Goal: Task Accomplishment & Management: Complete application form

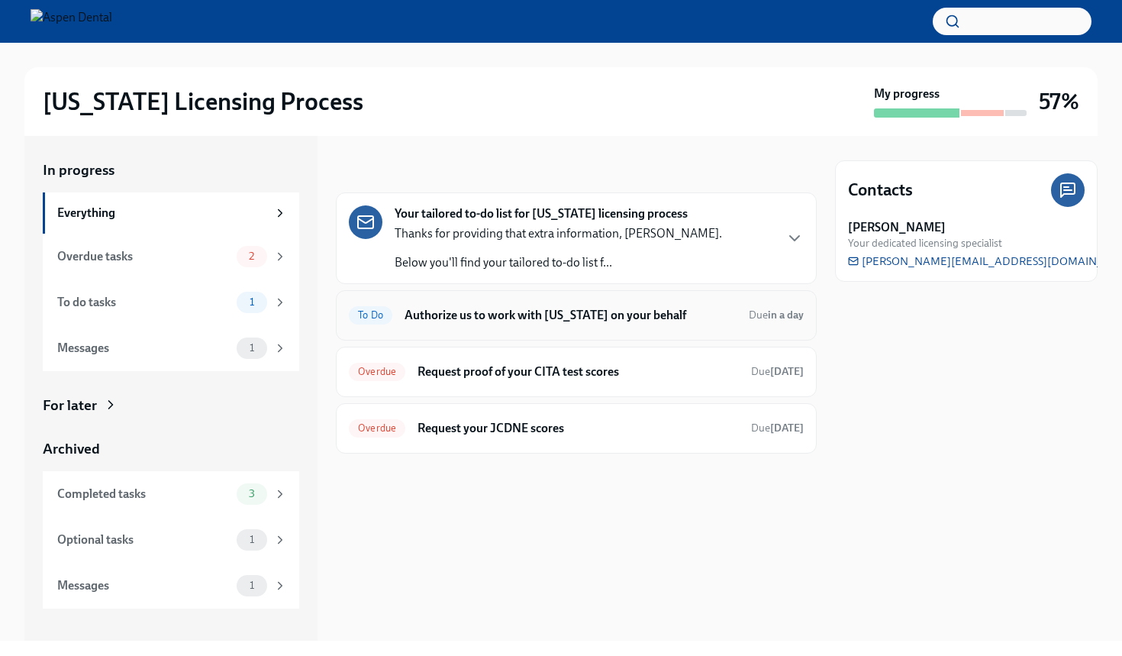
click at [582, 308] on h6 "Authorize us to work with [US_STATE] on your behalf" at bounding box center [571, 315] width 332 height 17
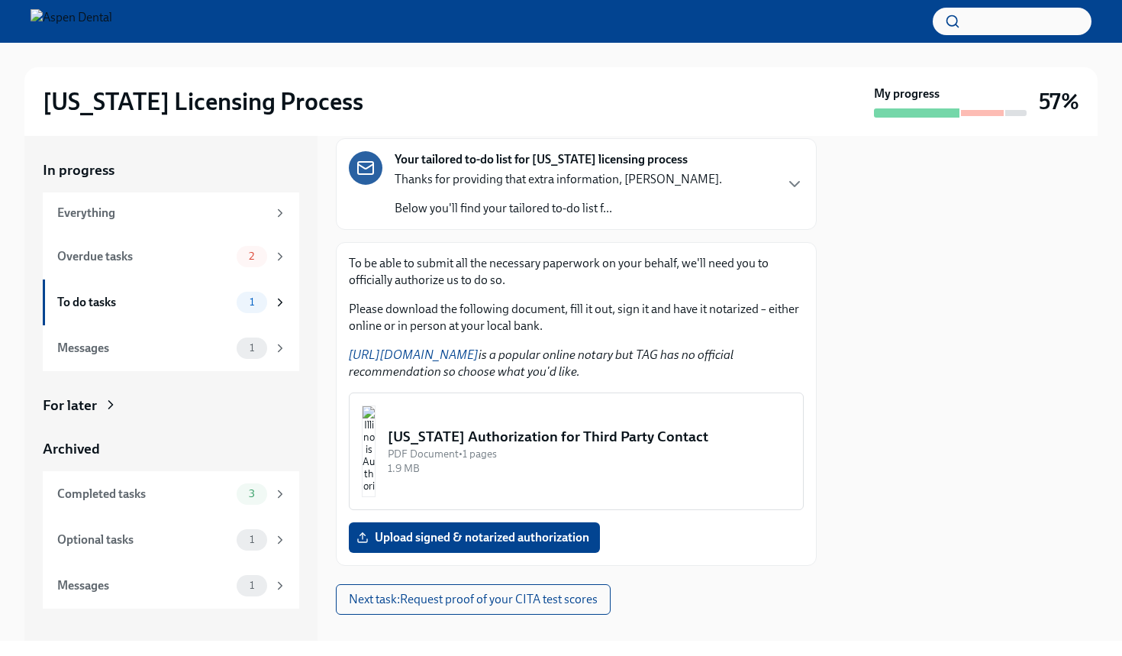
scroll to position [83, 0]
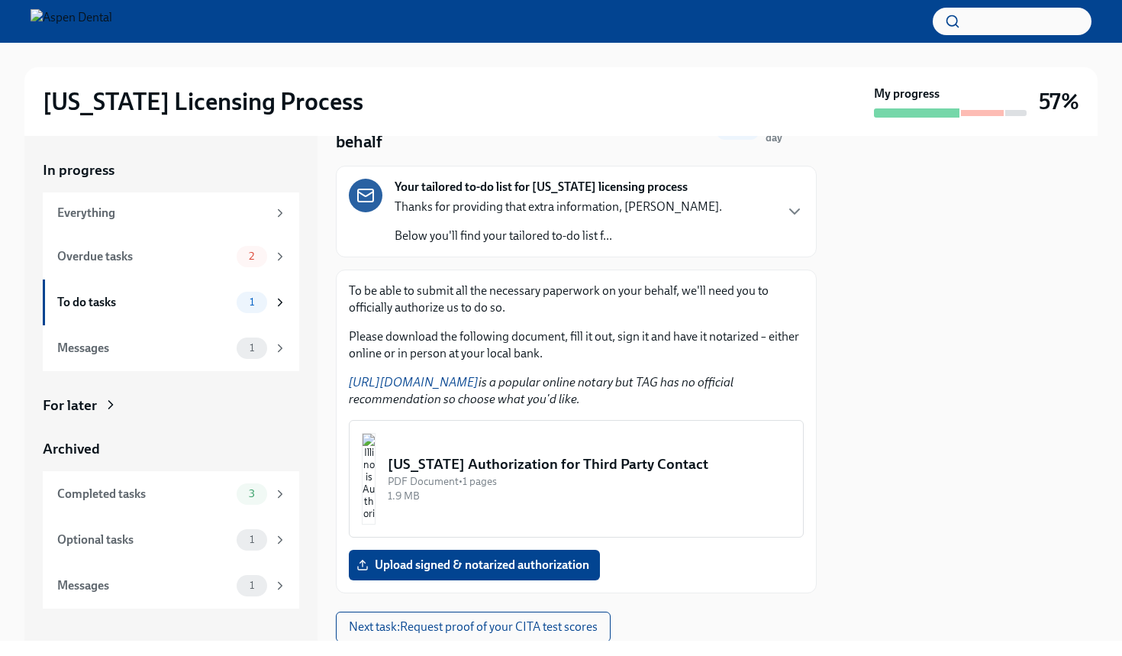
click at [503, 454] on div "[US_STATE] Authorization for Third Party Contact" at bounding box center [589, 464] width 403 height 20
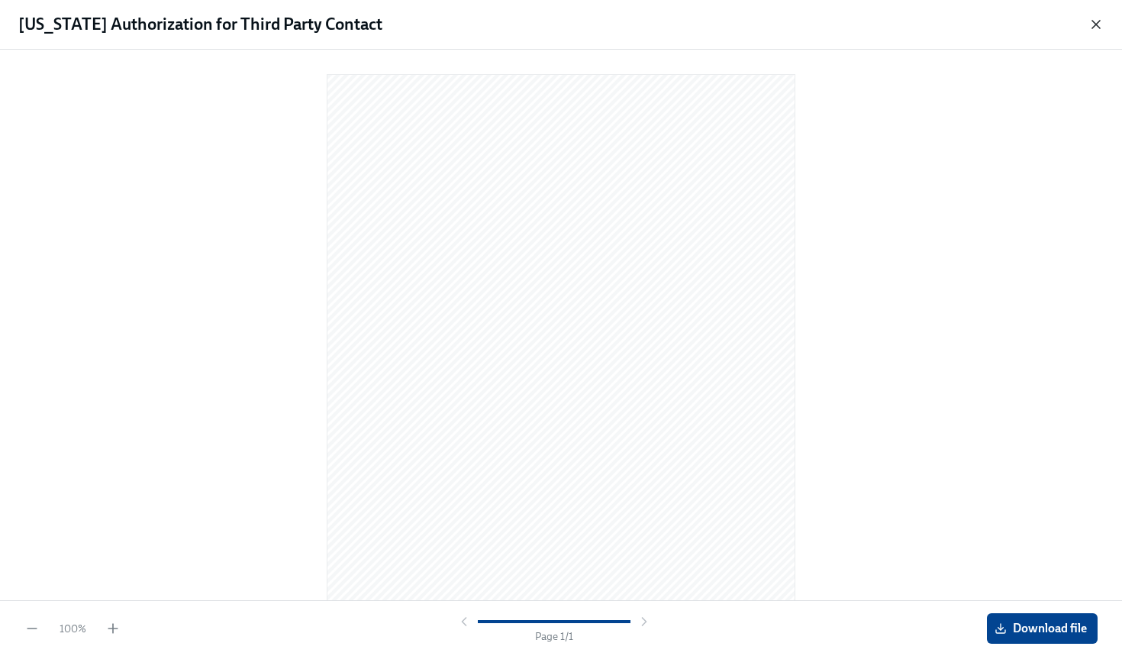
scroll to position [0, 0]
click at [1091, 26] on icon "button" at bounding box center [1095, 24] width 15 height 15
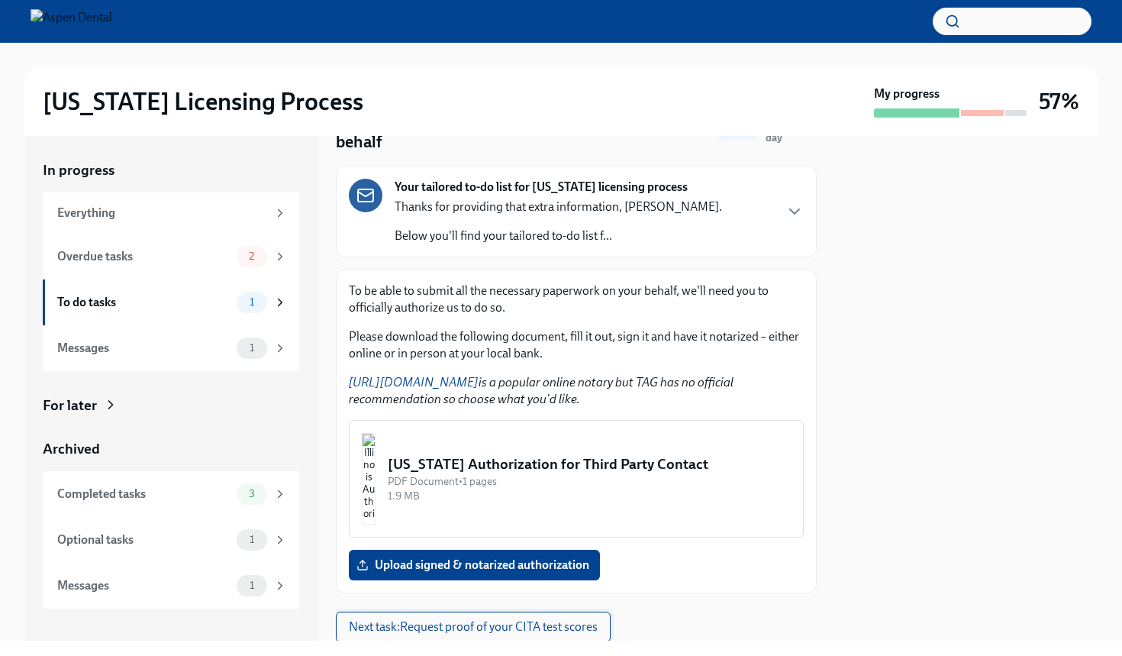
click at [494, 619] on span "Next task : Request proof of your CITA test scores" at bounding box center [473, 626] width 249 height 15
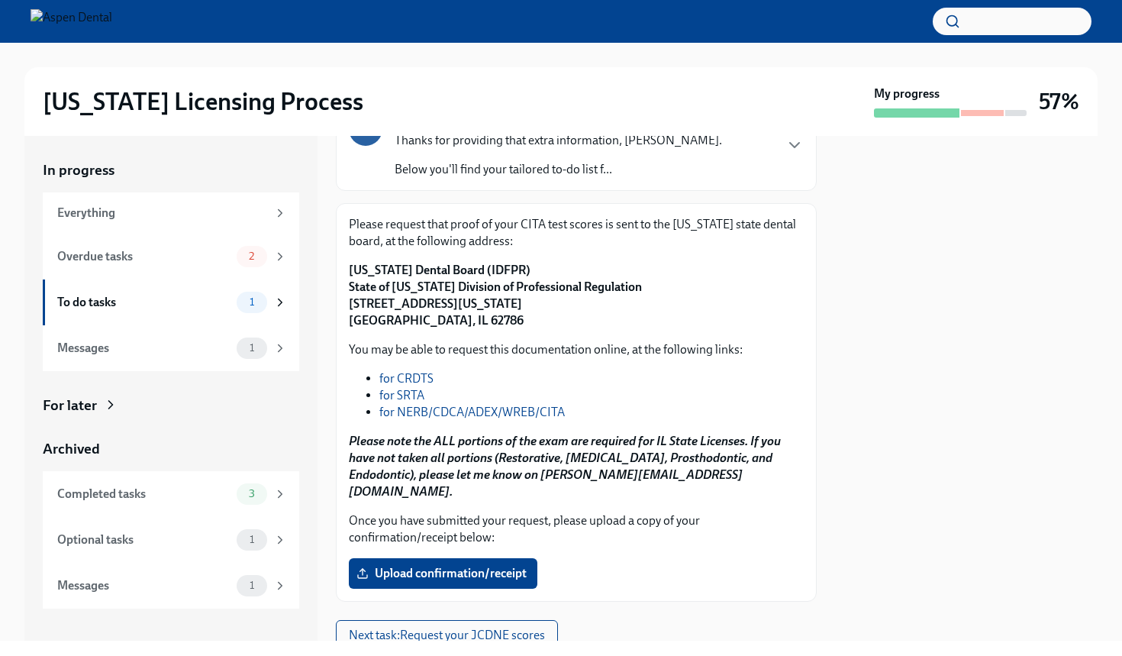
scroll to position [124, 0]
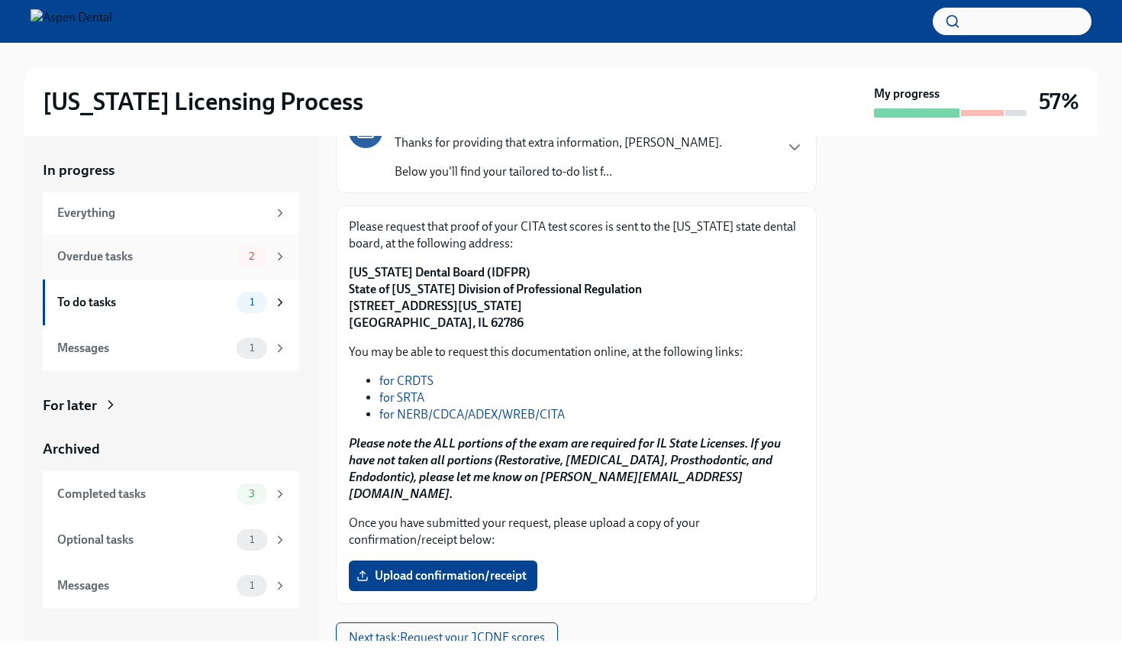
click at [215, 259] on div "Overdue tasks" at bounding box center [143, 256] width 173 height 17
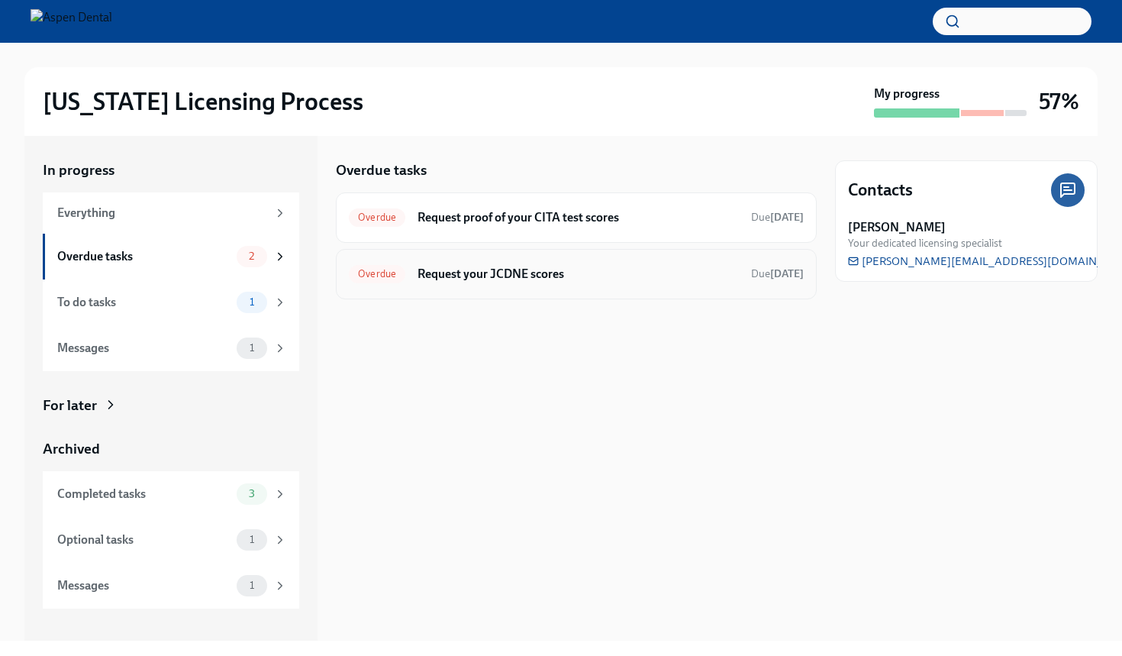
click at [536, 276] on h6 "Request your JCDNE scores" at bounding box center [578, 274] width 321 height 17
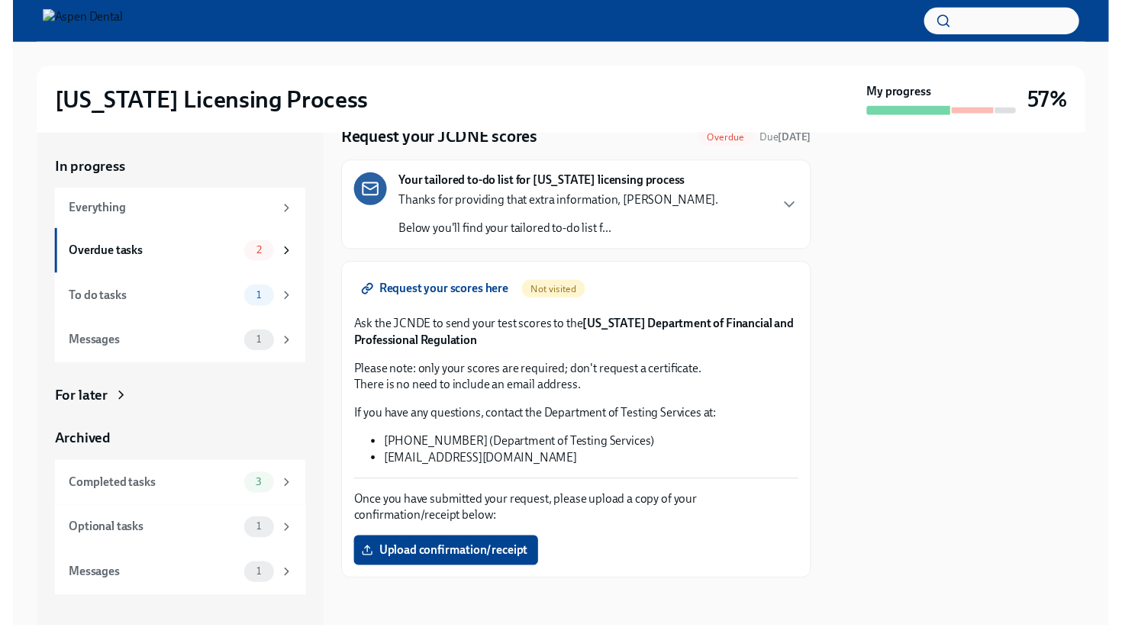
scroll to position [63, 0]
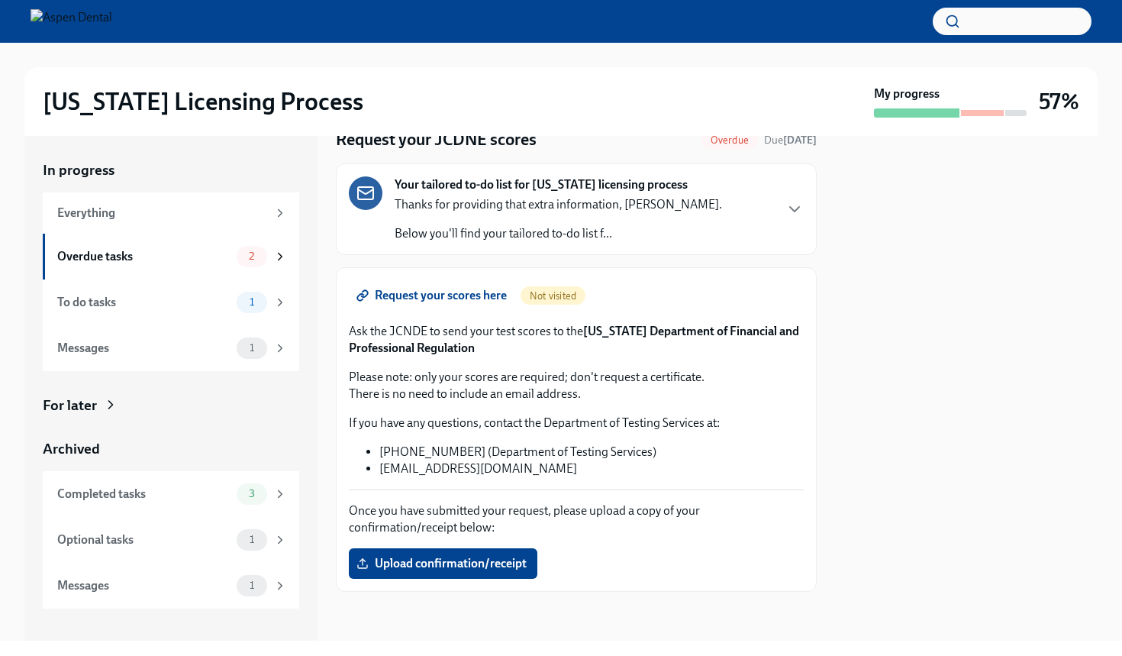
click at [464, 299] on span "Request your scores here" at bounding box center [432, 295] width 147 height 15
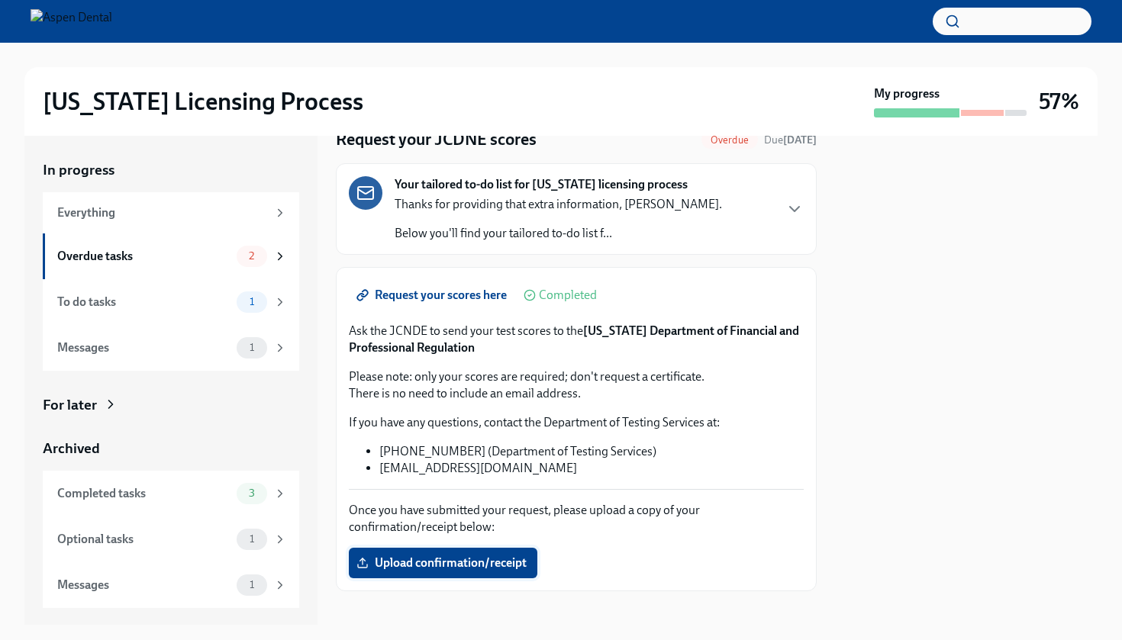
click at [464, 553] on label "Upload confirmation/receipt" at bounding box center [443, 563] width 189 height 31
click at [0, 0] on input "Upload confirmation/receipt" at bounding box center [0, 0] width 0 height 0
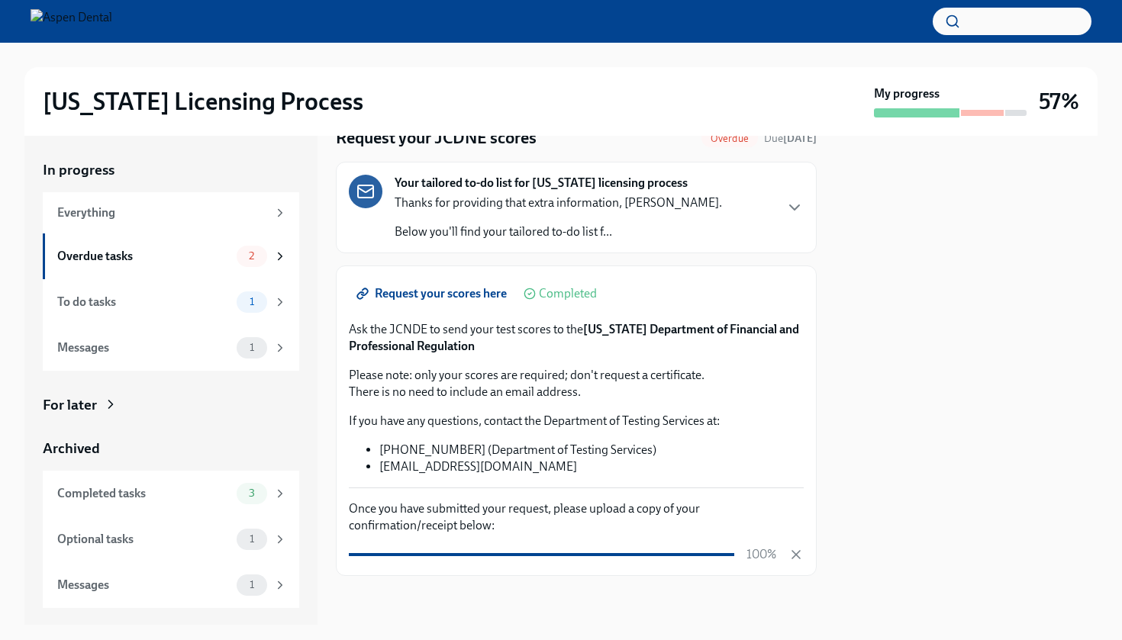
scroll to position [64, 0]
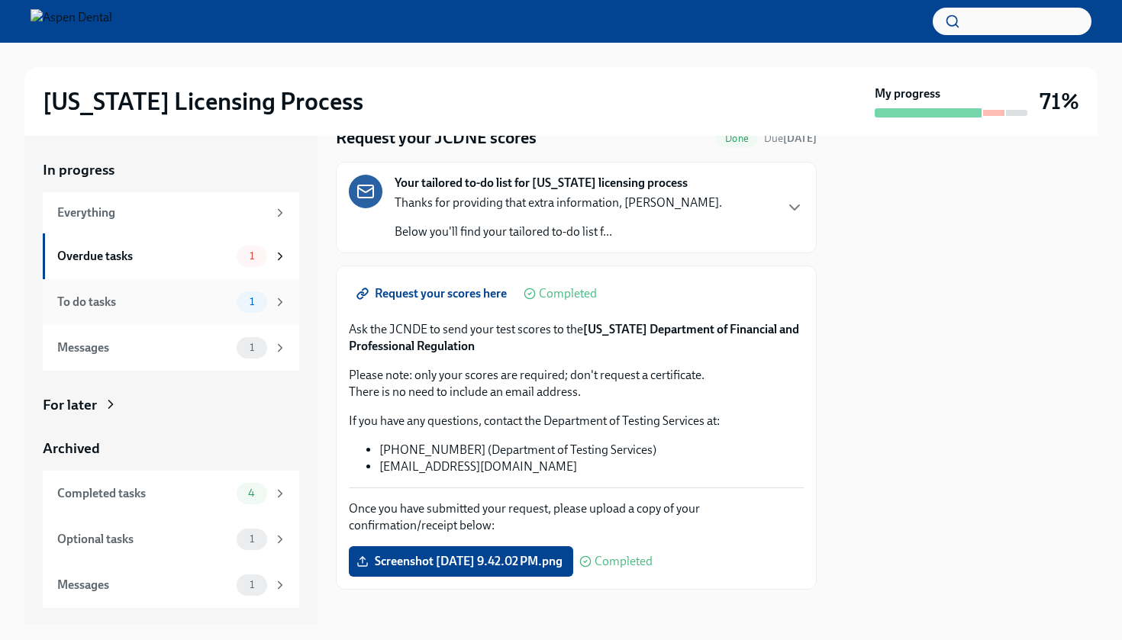
click at [200, 305] on div "To do tasks" at bounding box center [143, 302] width 173 height 17
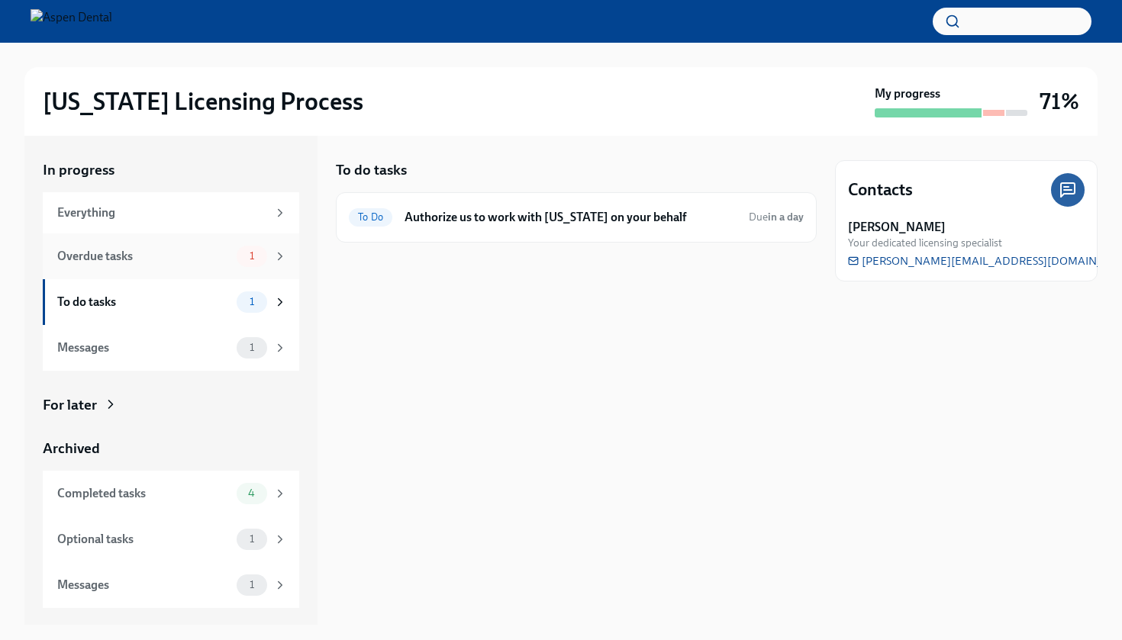
click at [227, 249] on div "Overdue tasks" at bounding box center [143, 256] width 173 height 17
click at [498, 217] on h6 "Request proof of your CITA test scores" at bounding box center [578, 217] width 321 height 17
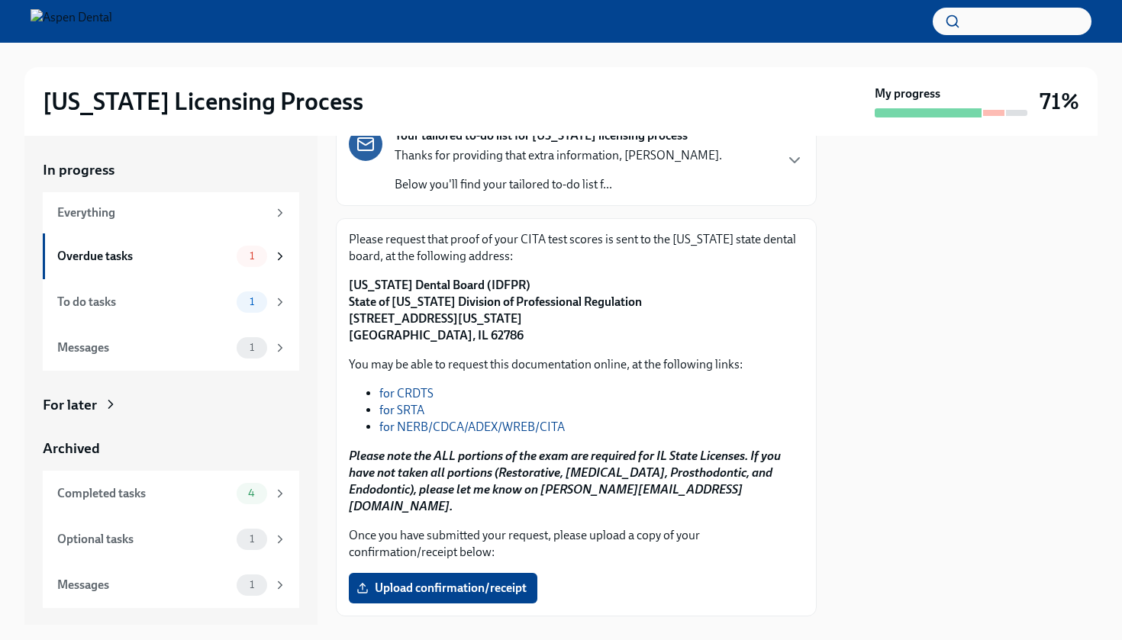
scroll to position [115, 0]
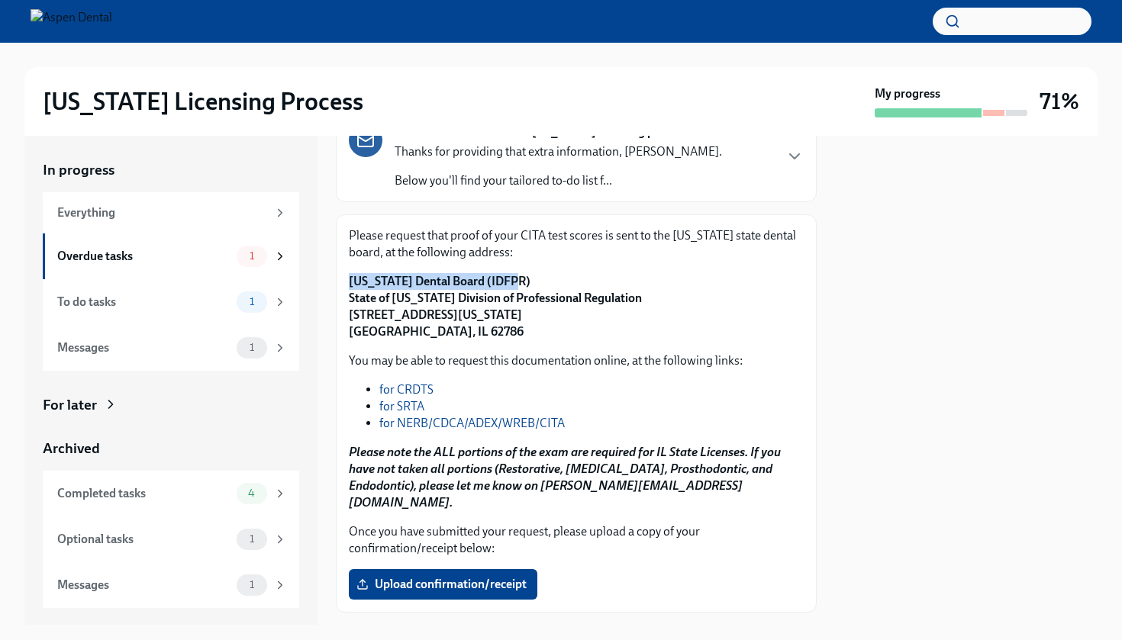
drag, startPoint x: 349, startPoint y: 281, endPoint x: 525, endPoint y: 281, distance: 176.3
click at [525, 281] on p "[US_STATE] Dental Board (IDFPR) State of [US_STATE] Division of Professional Re…" at bounding box center [576, 306] width 455 height 67
copy strong "[US_STATE] Dental Board (IDFPR)"
click at [357, 298] on strong "[US_STATE] Dental Board (IDFPR) State of [US_STATE] Division of Professional Re…" at bounding box center [495, 306] width 293 height 65
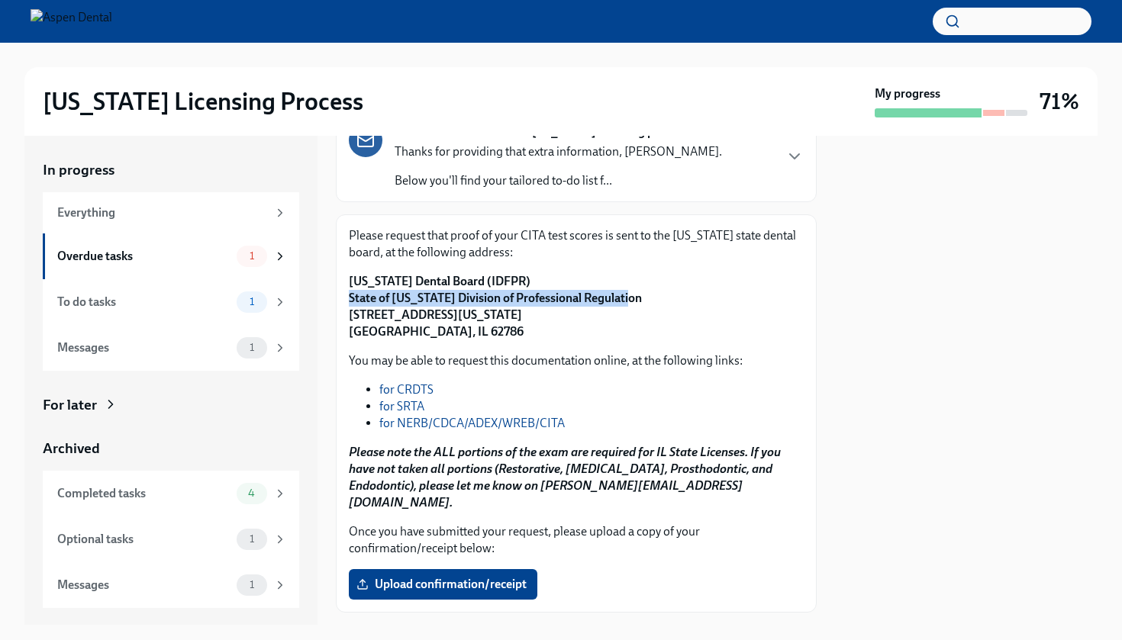
drag, startPoint x: 345, startPoint y: 296, endPoint x: 624, endPoint y: 291, distance: 278.6
click at [624, 291] on div "Please request that proof of your CITA test scores is sent to the [US_STATE] st…" at bounding box center [576, 413] width 481 height 398
copy strong "State of [US_STATE] Division of Professional Regulation"
click at [392, 313] on strong "[US_STATE] Dental Board (IDFPR) State of [US_STATE] Division of Professional Re…" at bounding box center [495, 306] width 293 height 65
drag, startPoint x: 346, startPoint y: 309, endPoint x: 557, endPoint y: 309, distance: 211.4
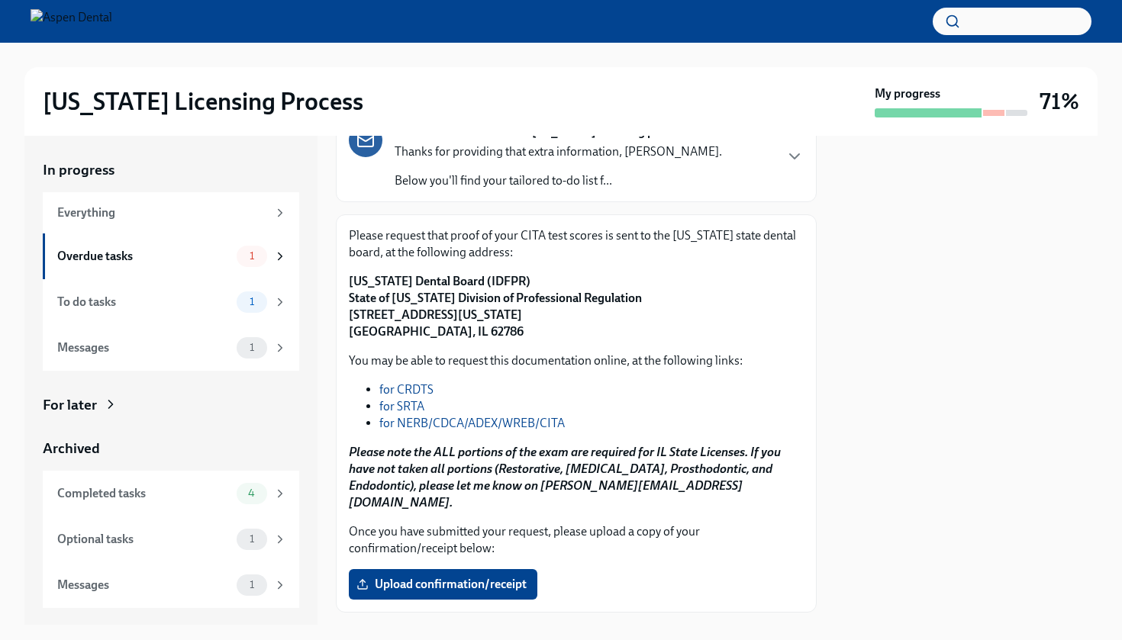
click at [557, 309] on div "Please request that proof of your CITA test scores is sent to the [US_STATE] st…" at bounding box center [576, 413] width 481 height 398
copy strong "[STREET_ADDRESS][US_STATE]"
click at [395, 330] on strong "[US_STATE] Dental Board (IDFPR) State of [US_STATE] Division of Professional Re…" at bounding box center [495, 306] width 293 height 65
copy strong "[GEOGRAPHIC_DATA]"
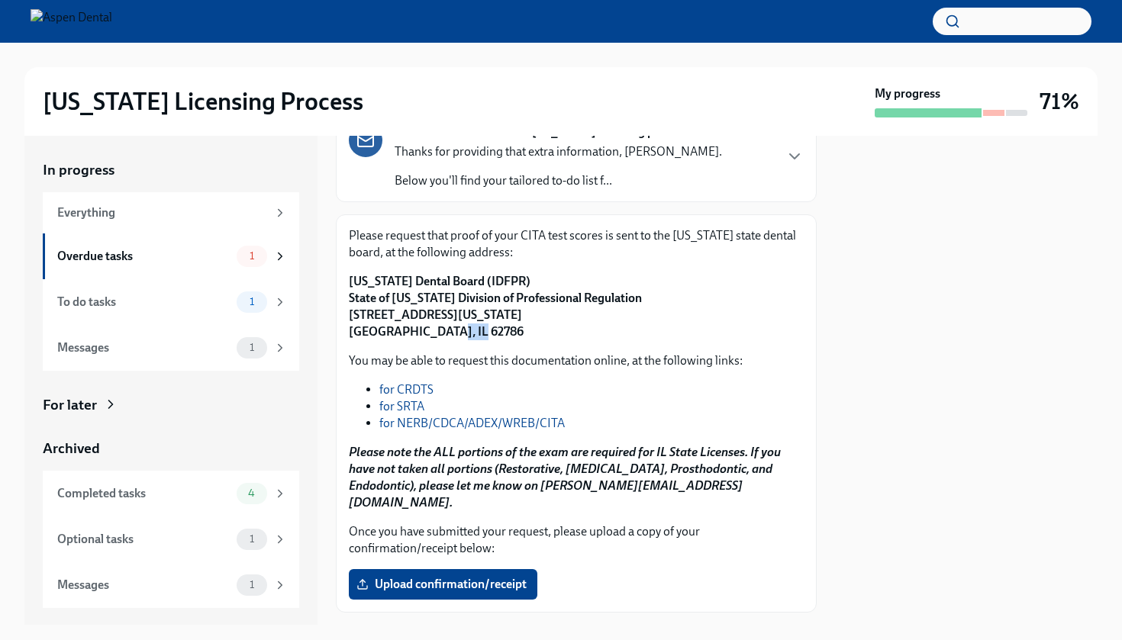
drag, startPoint x: 459, startPoint y: 330, endPoint x: 427, endPoint y: 330, distance: 31.3
click at [427, 330] on strong "[US_STATE] Dental Board (IDFPR) State of [US_STATE] Division of Professional Re…" at bounding box center [495, 306] width 293 height 65
copy strong "62786"
click at [862, 333] on div at bounding box center [966, 380] width 263 height 489
drag, startPoint x: 350, startPoint y: 297, endPoint x: 623, endPoint y: 298, distance: 273.2
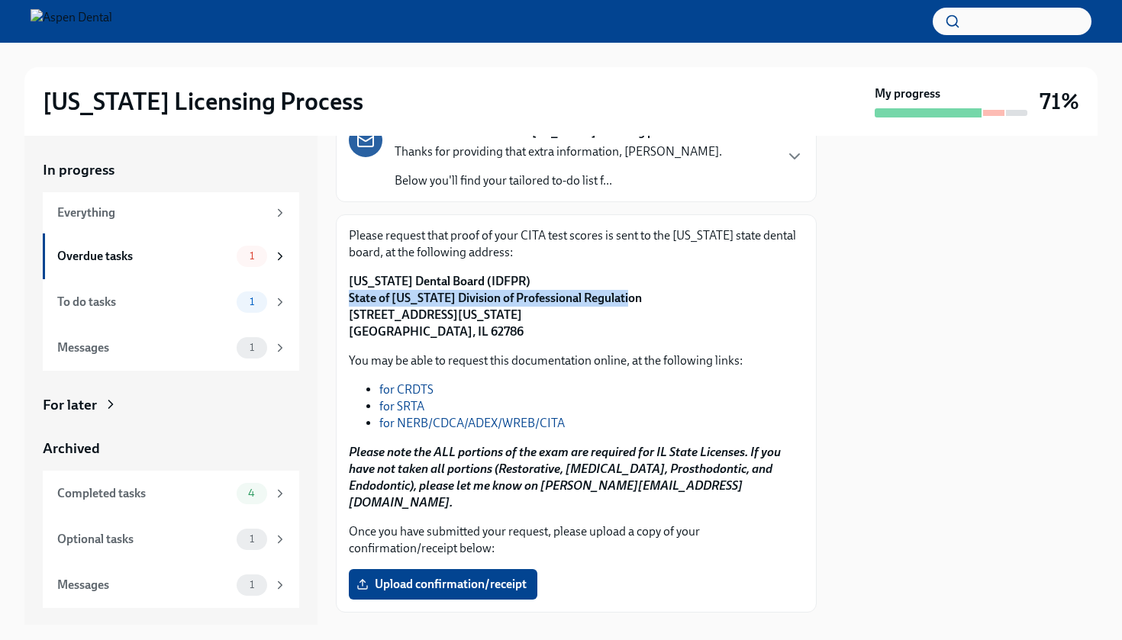
click at [623, 298] on p "[US_STATE] Dental Board (IDFPR) State of [US_STATE] Division of Professional Re…" at bounding box center [576, 306] width 455 height 67
click at [514, 321] on strong "[US_STATE] Dental Board (IDFPR) State of [US_STATE] Division of Professional Re…" at bounding box center [495, 306] width 293 height 65
drag, startPoint x: 533, startPoint y: 314, endPoint x: 337, endPoint y: 281, distance: 198.9
click at [337, 281] on div "Please request that proof of your CITA test scores is sent to the [US_STATE] st…" at bounding box center [576, 413] width 481 height 398
copy strong "[US_STATE] Dental Board (IDFPR) State of [US_STATE] Division of Professional Re…"
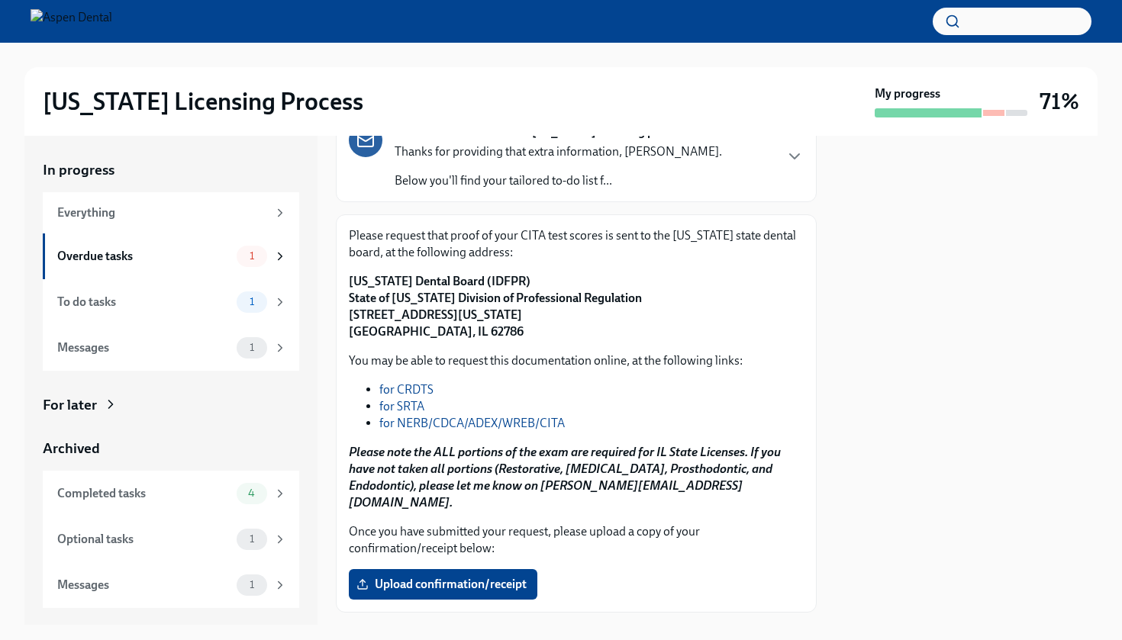
click at [527, 285] on p "[US_STATE] Dental Board (IDFPR) State of [US_STATE] Division of Professional Re…" at bounding box center [576, 306] width 455 height 67
drag, startPoint x: 627, startPoint y: 298, endPoint x: 334, endPoint y: 300, distance: 293.1
click at [334, 299] on div "In progress Everything Overdue tasks 1 To do tasks 1 Messages 1 For later Archi…" at bounding box center [560, 380] width 1073 height 489
click at [517, 306] on p "[US_STATE] Dental Board (IDFPR) State of [US_STATE] Division of Professional Re…" at bounding box center [576, 306] width 455 height 67
click at [543, 315] on p "[US_STATE] Dental Board (IDFPR) State of [US_STATE] Division of Professional Re…" at bounding box center [576, 306] width 455 height 67
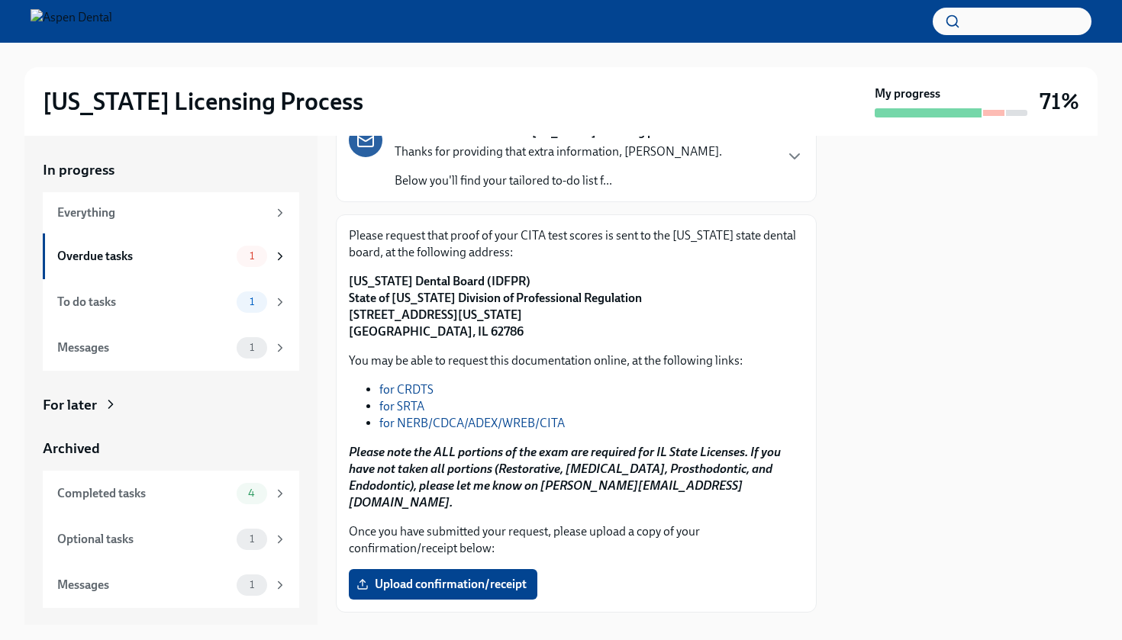
drag, startPoint x: 540, startPoint y: 314, endPoint x: 329, endPoint y: 314, distance: 211.4
click at [329, 314] on div "In progress Everything Overdue tasks 1 To do tasks 1 Messages 1 For later Archi…" at bounding box center [560, 380] width 1073 height 489
copy strong "[STREET_ADDRESS][US_STATE]"
click at [413, 577] on label "Upload confirmation/receipt" at bounding box center [443, 584] width 189 height 31
click at [0, 0] on input "Upload confirmation/receipt" at bounding box center [0, 0] width 0 height 0
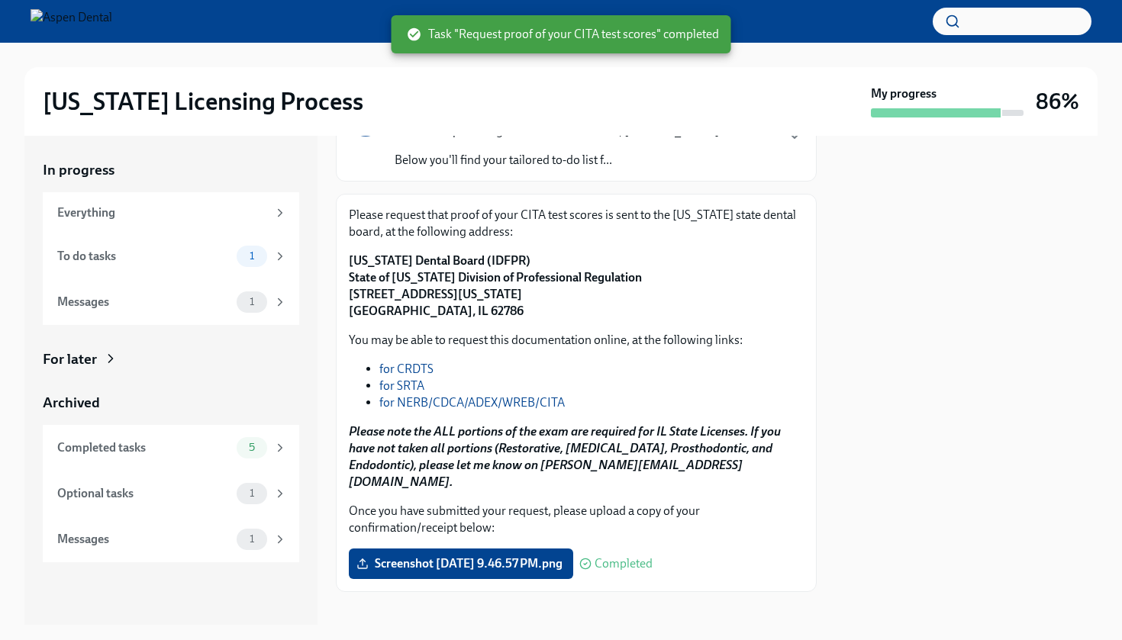
scroll to position [135, 0]
click at [243, 261] on span "1" at bounding box center [251, 255] width 23 height 11
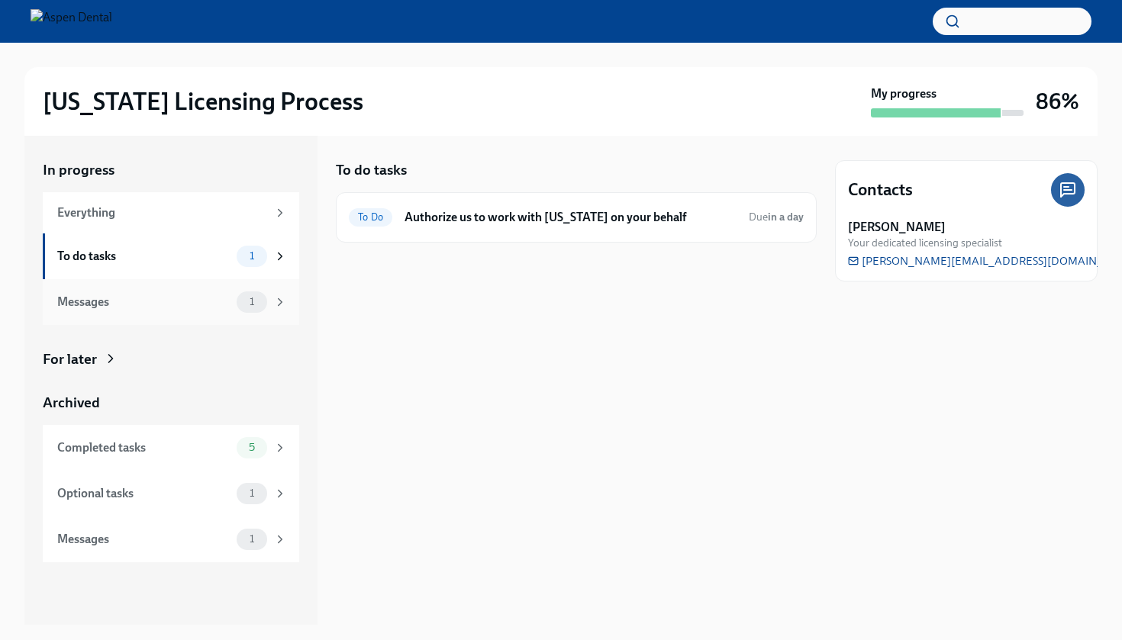
click at [247, 286] on div "Messages 1" at bounding box center [171, 302] width 256 height 46
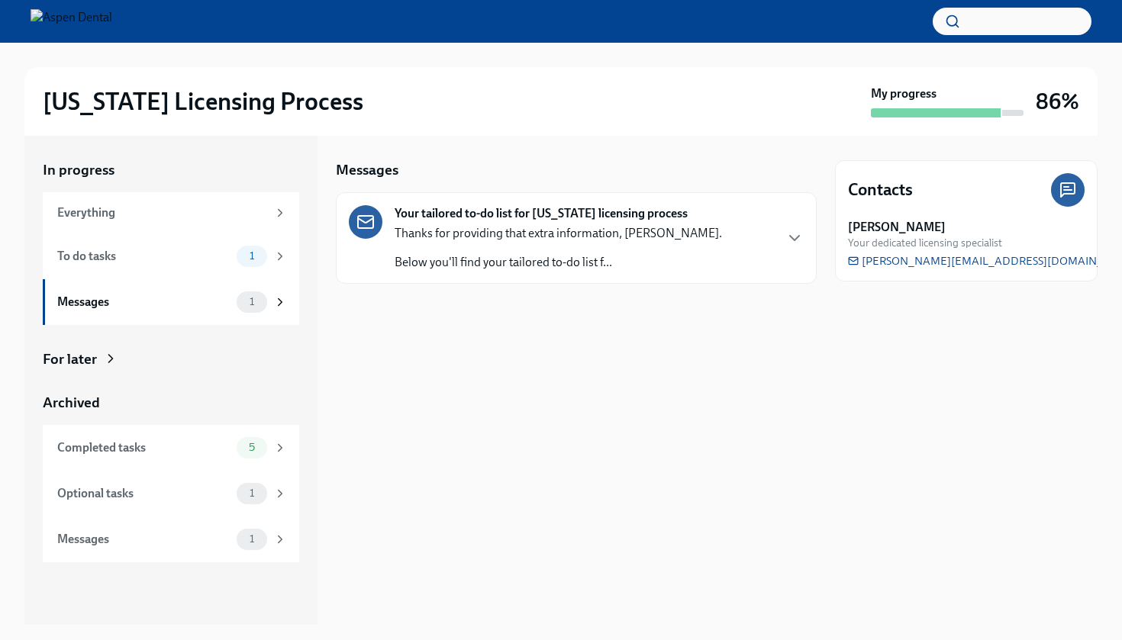
click at [456, 225] on p "Thanks for providing that extra information, [PERSON_NAME]." at bounding box center [558, 233] width 327 height 17
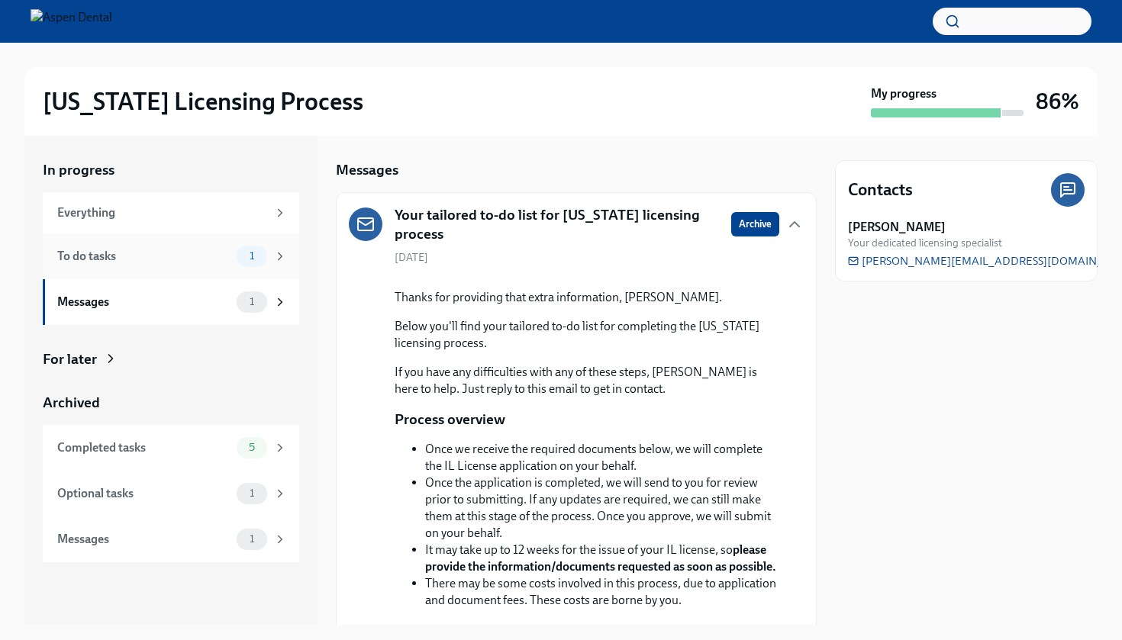
click at [216, 260] on div "To do tasks" at bounding box center [143, 256] width 173 height 17
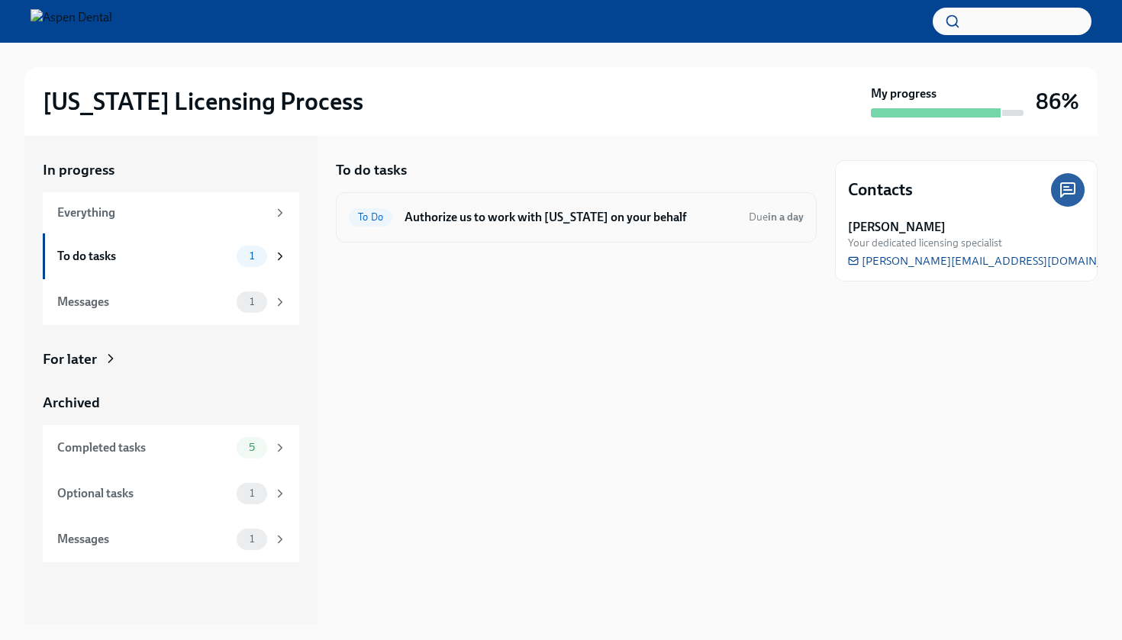
click at [540, 227] on div "To Do Authorize us to work with [US_STATE] on your behalf Due in a day" at bounding box center [576, 217] width 455 height 24
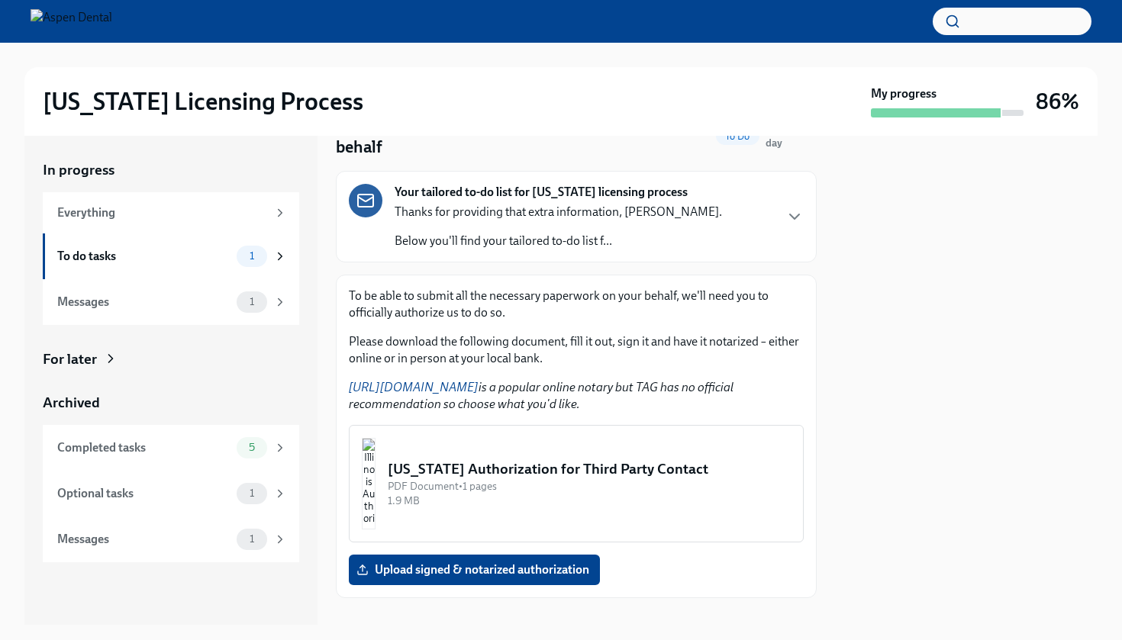
scroll to position [77, 0]
click at [151, 454] on div "Completed tasks" at bounding box center [143, 448] width 173 height 17
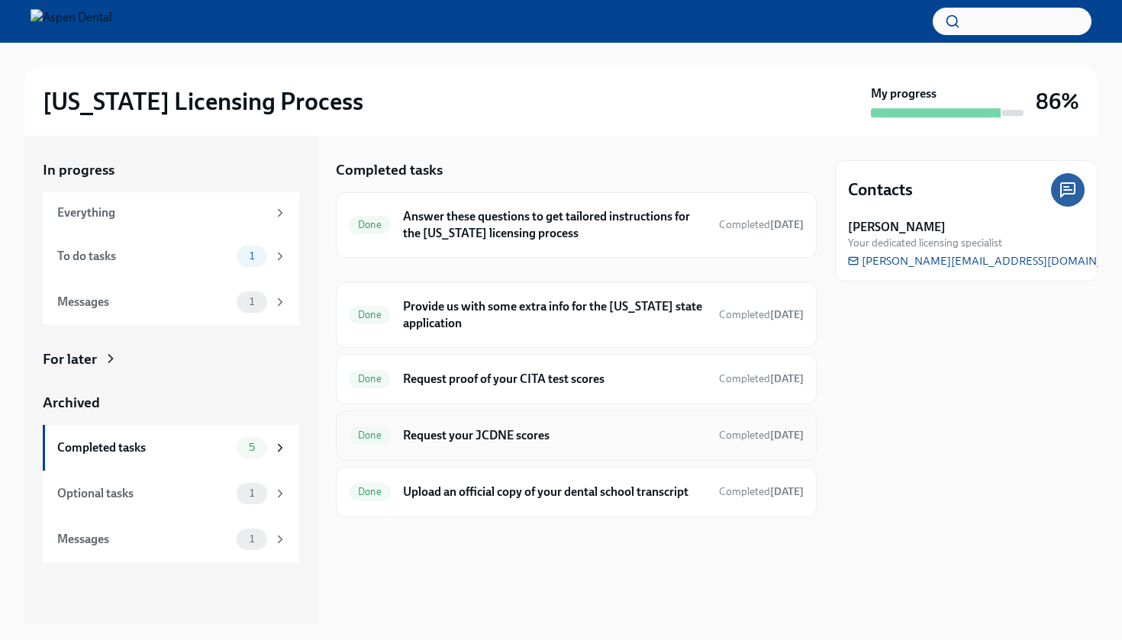
click at [509, 437] on h6 "Request your JCDNE scores" at bounding box center [555, 435] width 304 height 17
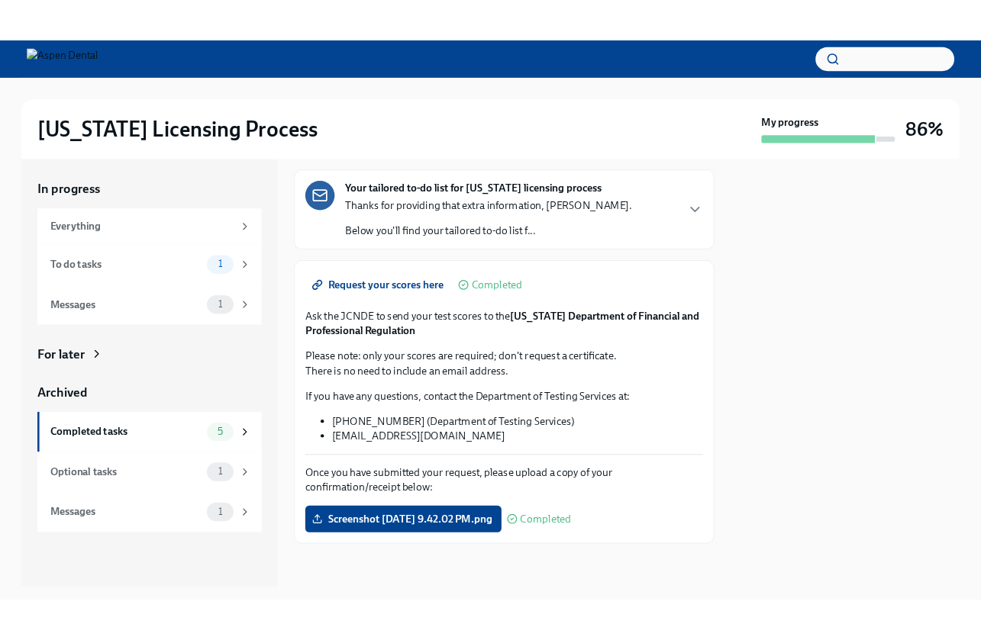
scroll to position [78, 0]
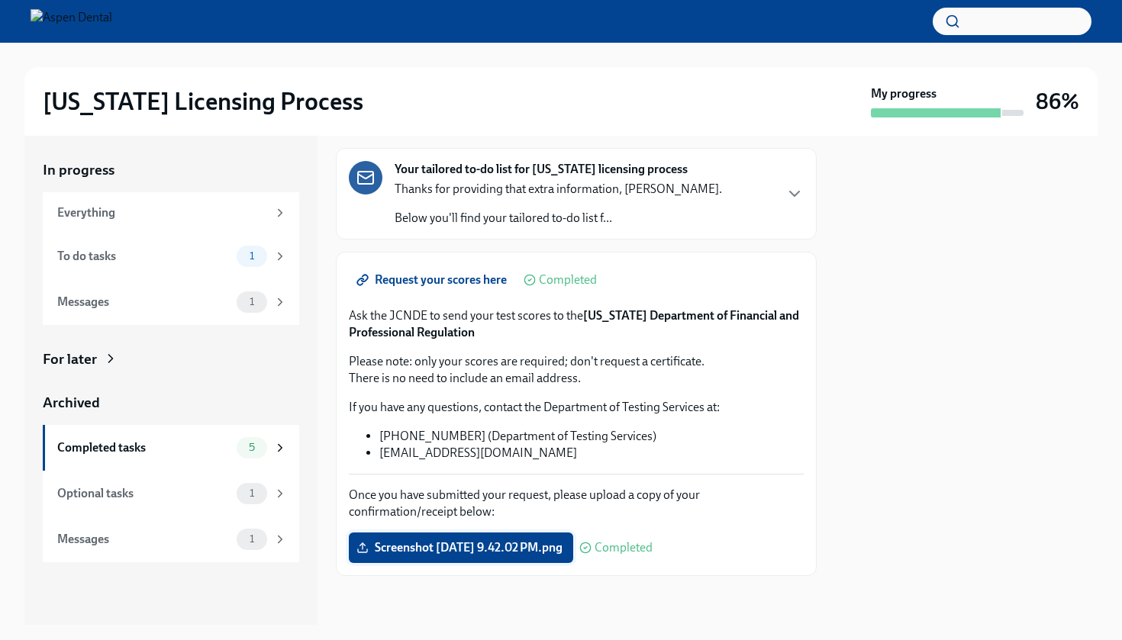
click at [563, 548] on span "Screenshot [DATE] 9.42.02 PM.png" at bounding box center [460, 547] width 203 height 15
click at [0, 0] on input "Screenshot [DATE] 9.42.02 PM.png" at bounding box center [0, 0] width 0 height 0
click at [377, 547] on span "Screenshot [DATE] 9.42.02 PM.png" at bounding box center [460, 547] width 203 height 15
click at [0, 0] on input "Screenshot [DATE] 9.42.02 PM.png" at bounding box center [0, 0] width 0 height 0
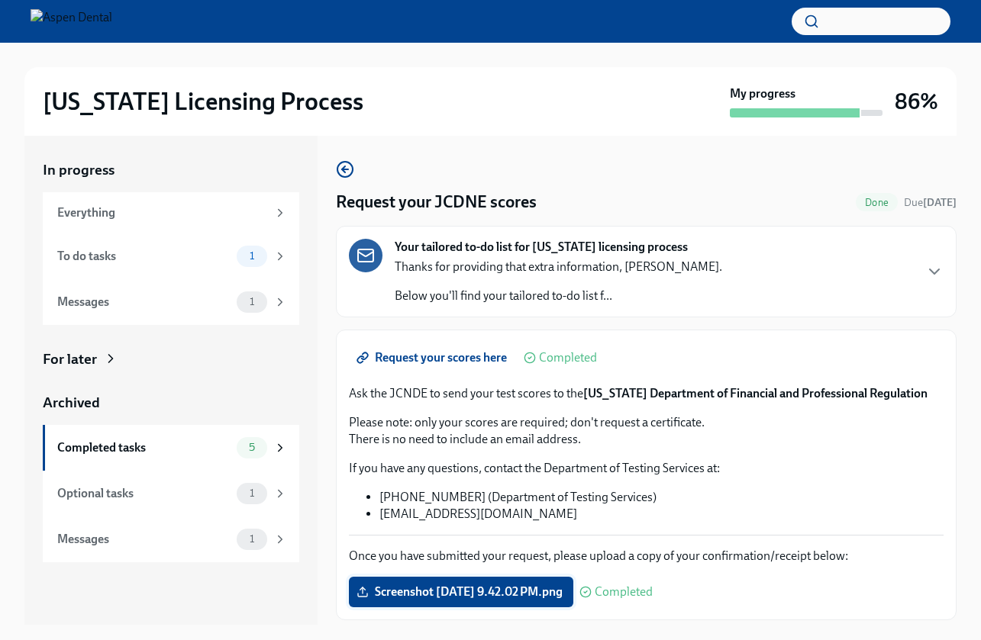
click at [483, 591] on span "Screenshot [DATE] 9.42.02 PM.png" at bounding box center [460, 592] width 203 height 15
click at [0, 0] on input "Screenshot [DATE] 9.42.02 PM.png" at bounding box center [0, 0] width 0 height 0
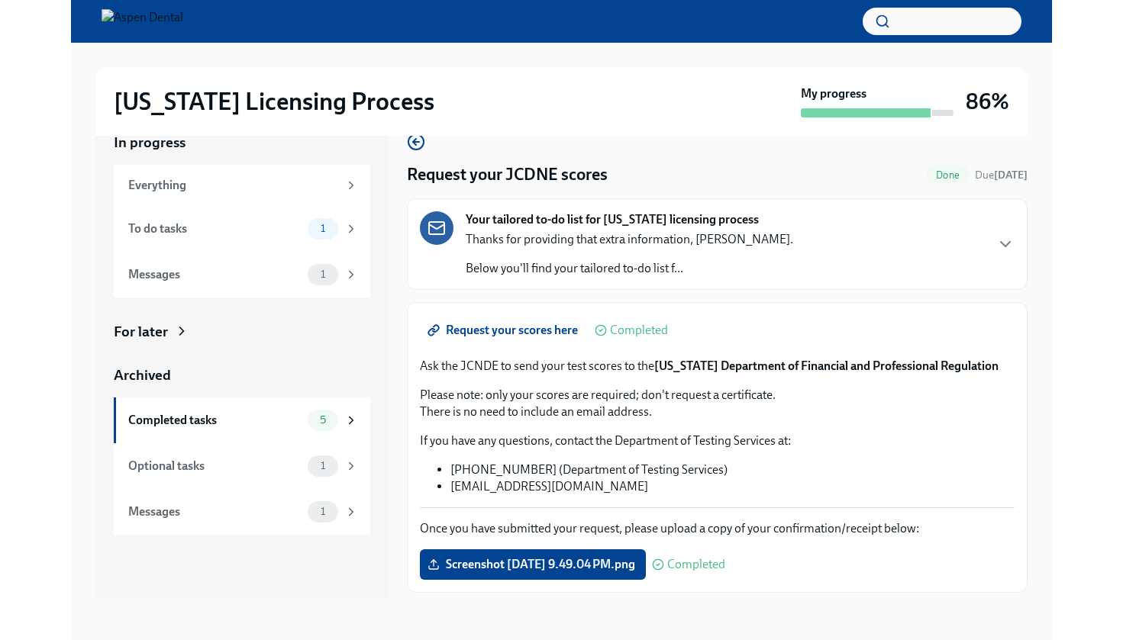
scroll to position [0, 0]
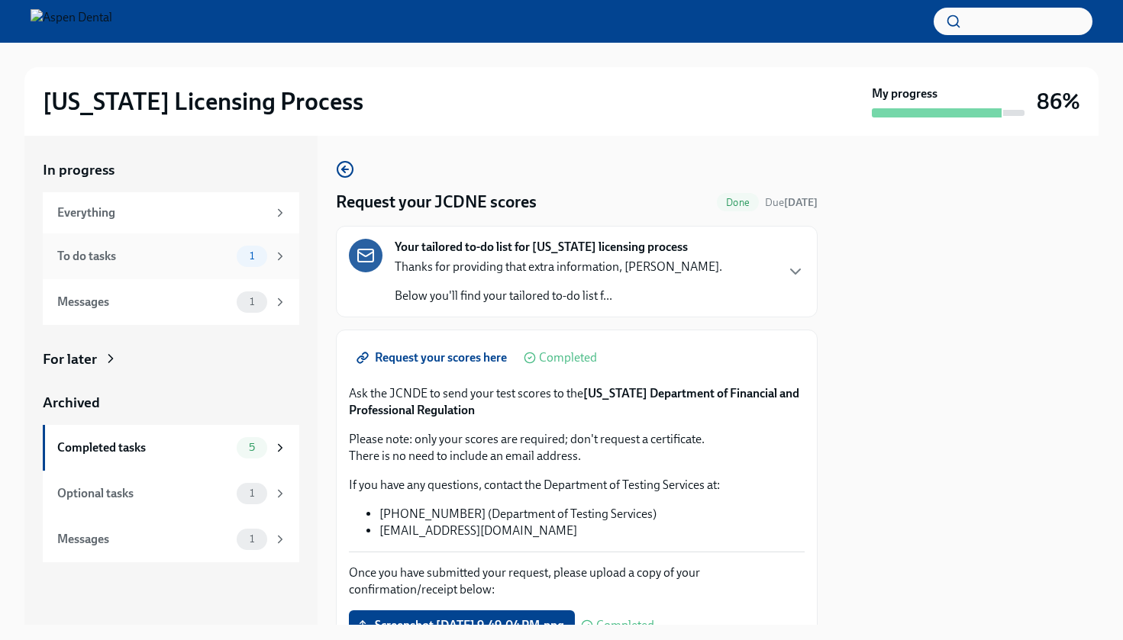
click at [205, 248] on div "To do tasks" at bounding box center [143, 256] width 173 height 17
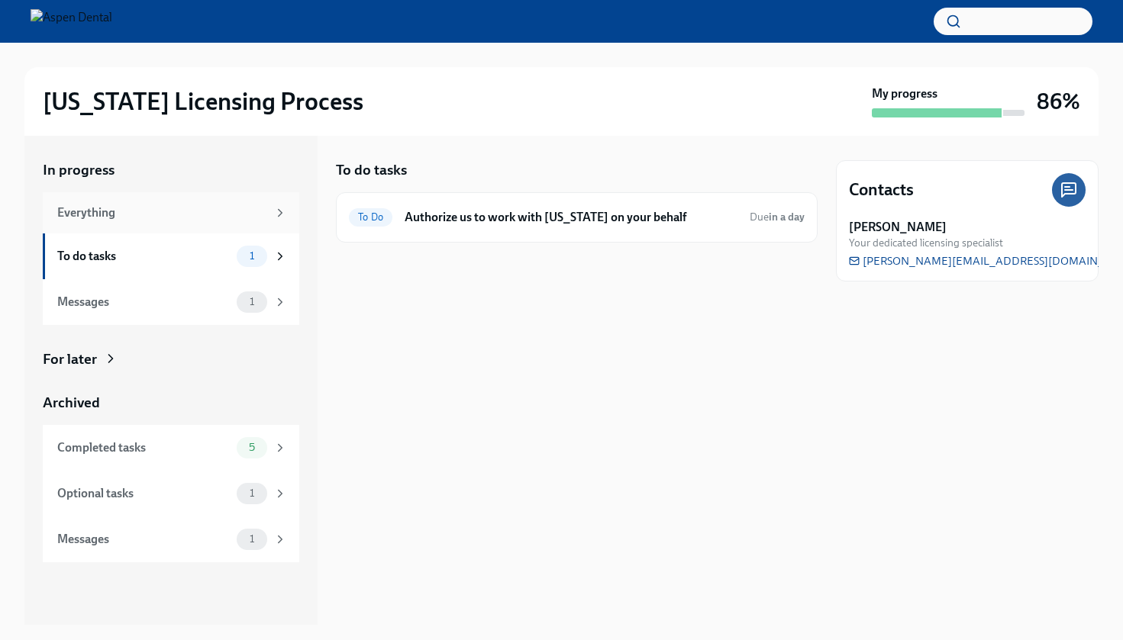
click at [205, 218] on div "Everything" at bounding box center [162, 213] width 210 height 17
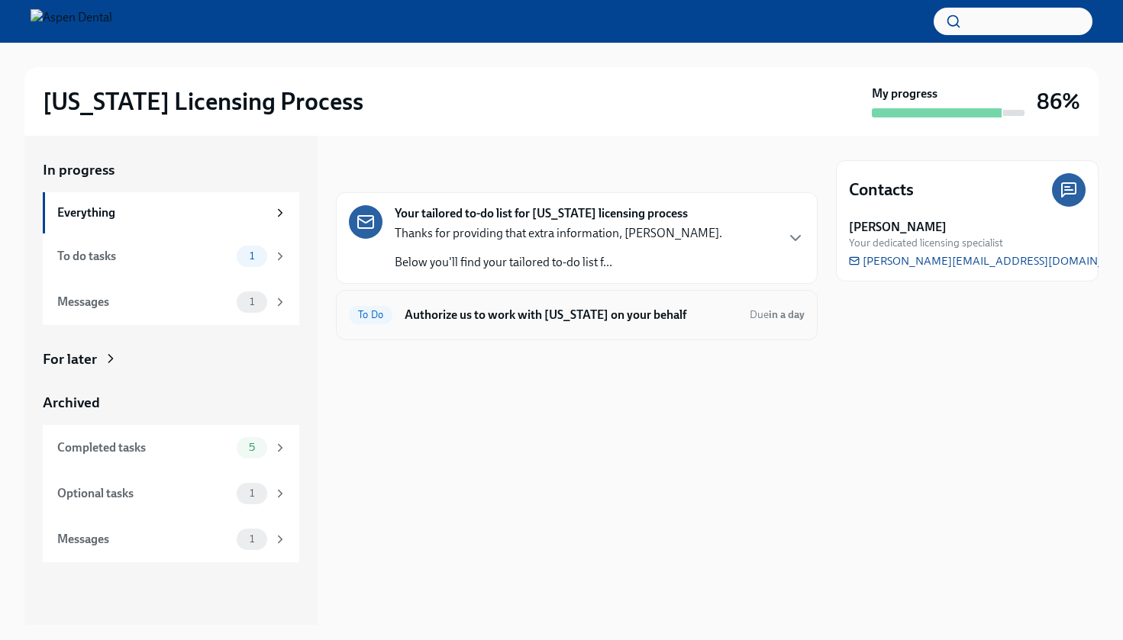
click at [565, 313] on h6 "Authorize us to work with [US_STATE] on your behalf" at bounding box center [571, 315] width 333 height 17
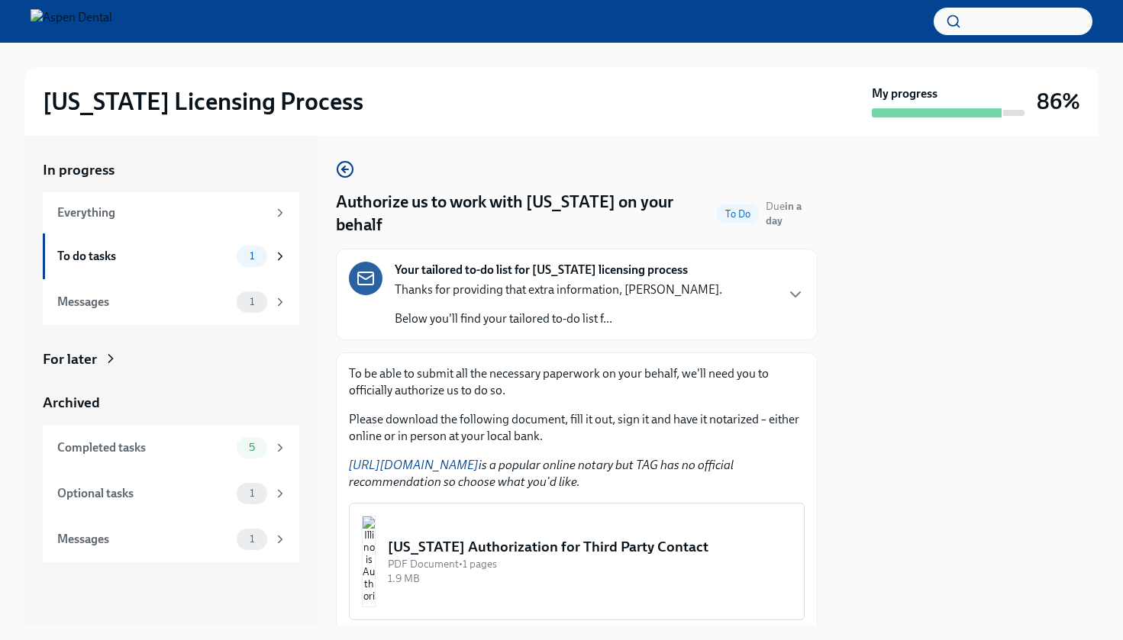
click at [453, 458] on link "[URL][DOMAIN_NAME]" at bounding box center [414, 465] width 130 height 15
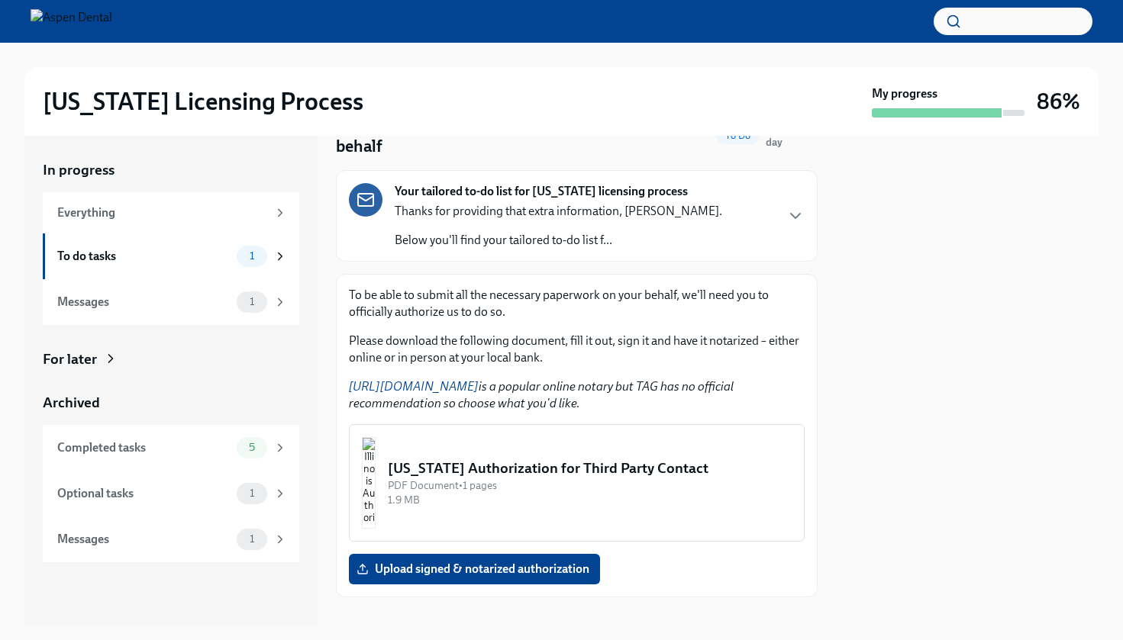
scroll to position [77, 0]
click at [630, 460] on div "[US_STATE] Authorization for Third Party Contact" at bounding box center [590, 470] width 404 height 20
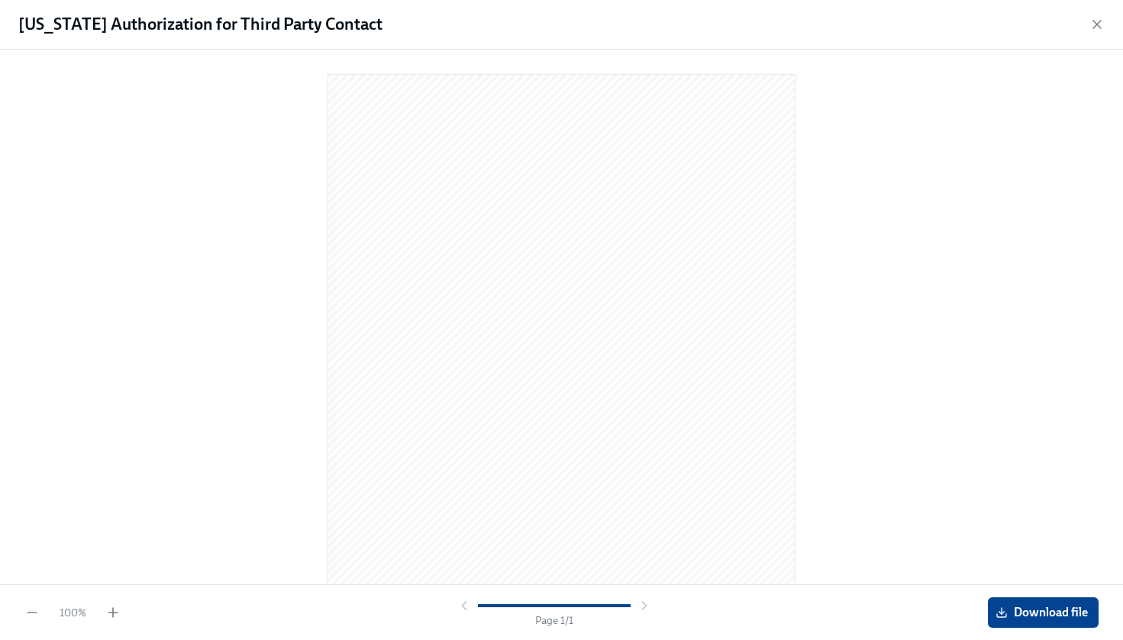
scroll to position [0, 0]
